Goal: Task Accomplishment & Management: Check status

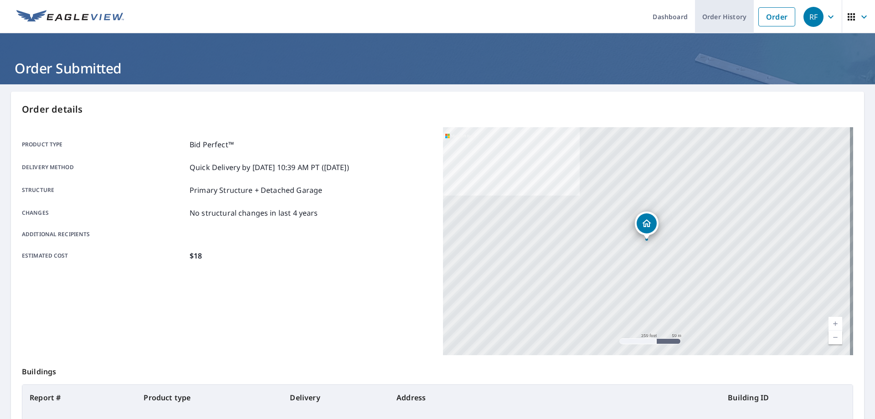
click at [724, 23] on link "Order History" at bounding box center [724, 16] width 59 height 33
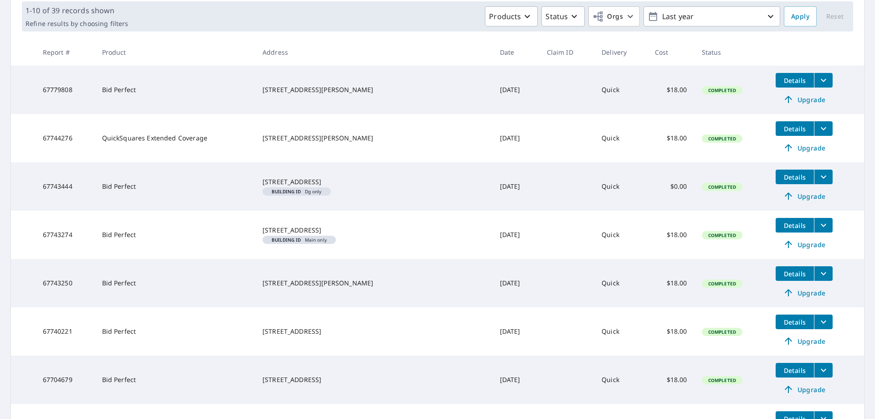
scroll to position [137, 0]
click at [818, 323] on icon "filesDropdownBtn-67740221" at bounding box center [823, 321] width 11 height 11
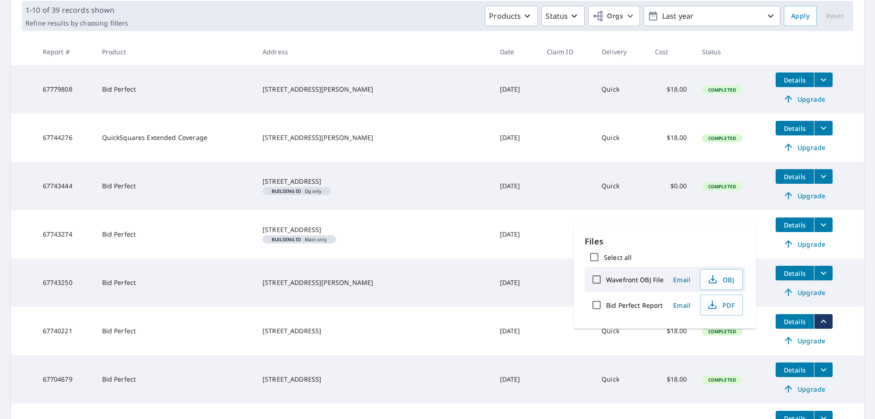
click at [605, 340] on td "Quick" at bounding box center [620, 331] width 53 height 48
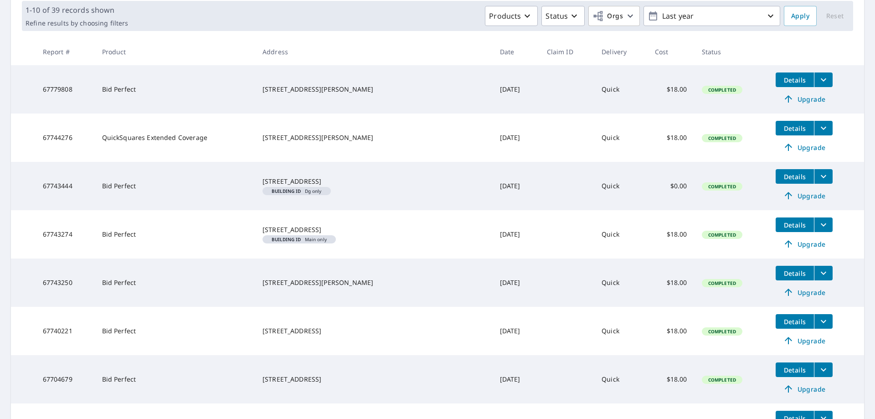
click at [781, 322] on span "Details" at bounding box center [794, 321] width 27 height 9
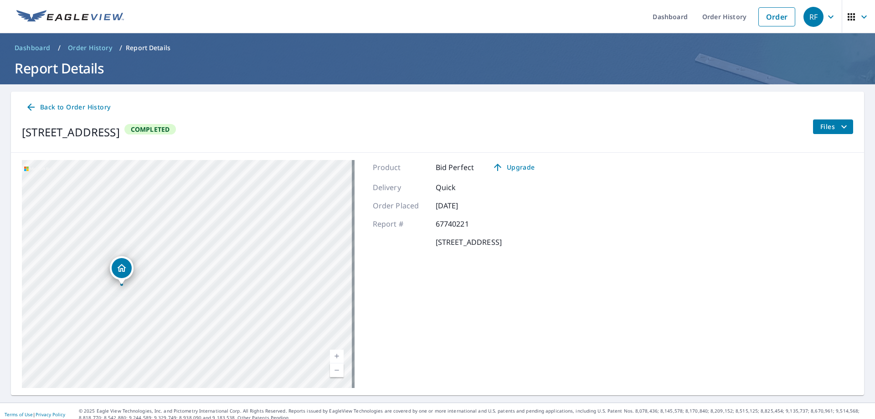
scroll to position [7, 0]
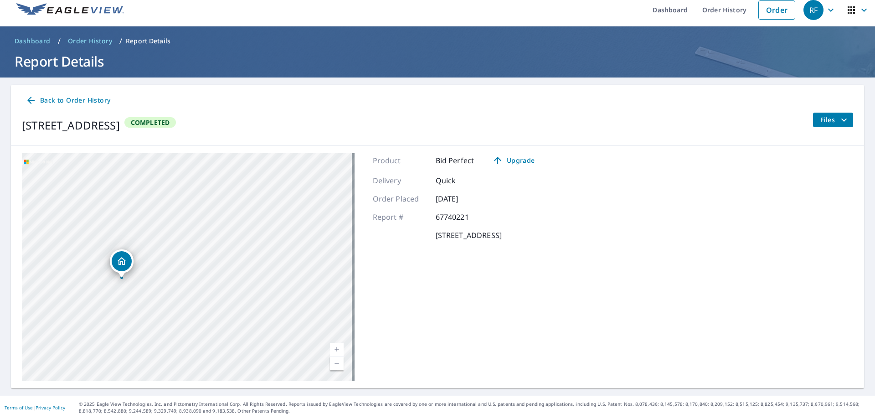
click at [839, 116] on icon "filesDropdownBtn-67740221" at bounding box center [844, 119] width 11 height 11
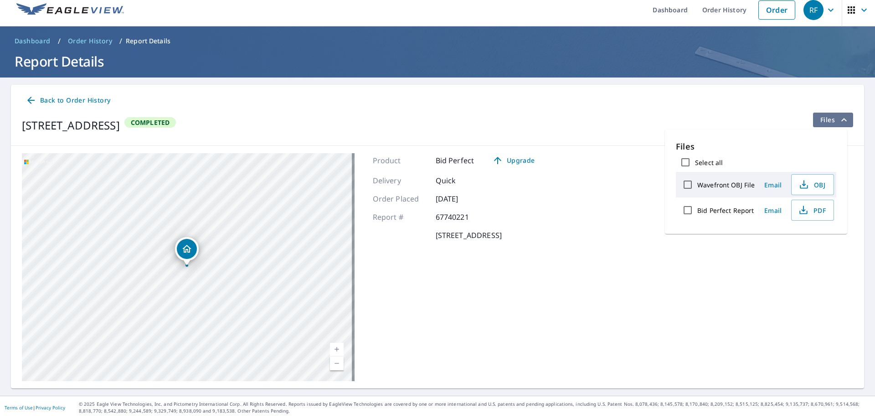
click at [839, 119] on icon "filesDropdownBtn-67740221" at bounding box center [844, 119] width 11 height 11
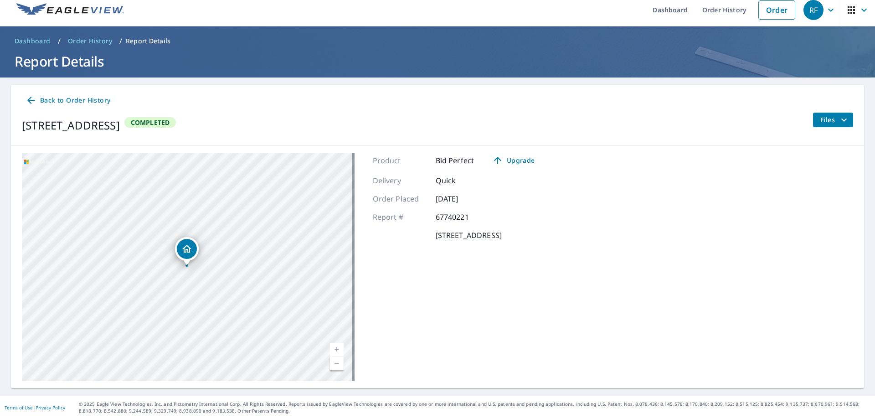
click at [34, 43] on span "Dashboard" at bounding box center [33, 40] width 36 height 9
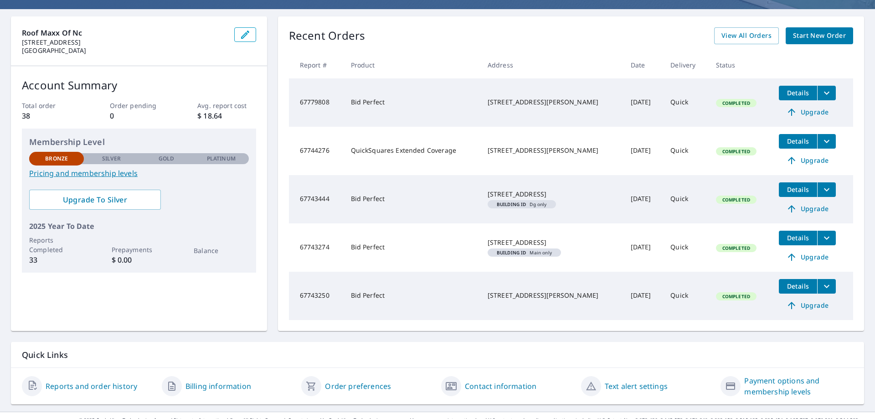
scroll to position [91, 0]
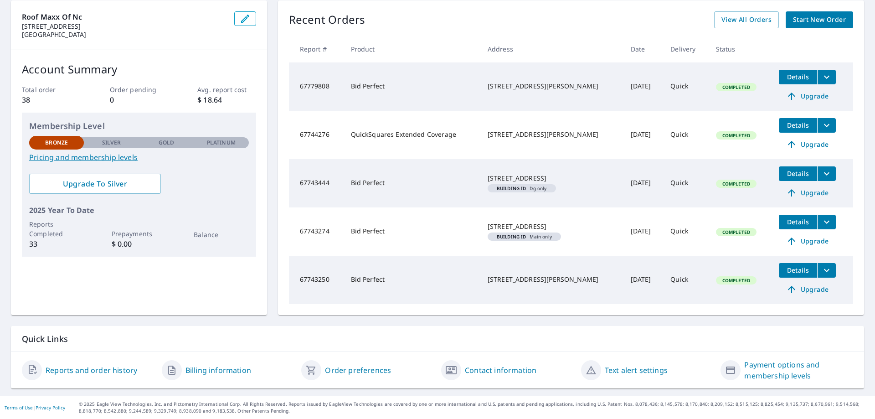
click at [108, 363] on div "Reports and order history" at bounding box center [88, 370] width 133 height 22
click at [108, 368] on link "Reports and order history" at bounding box center [92, 370] width 92 height 11
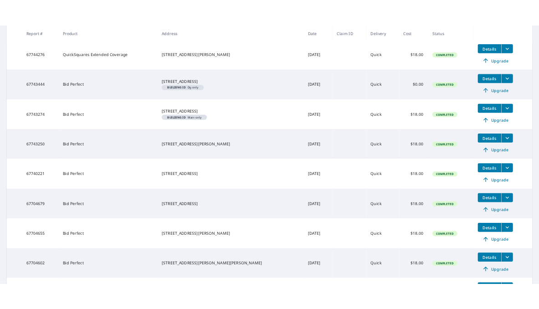
scroll to position [228, 0]
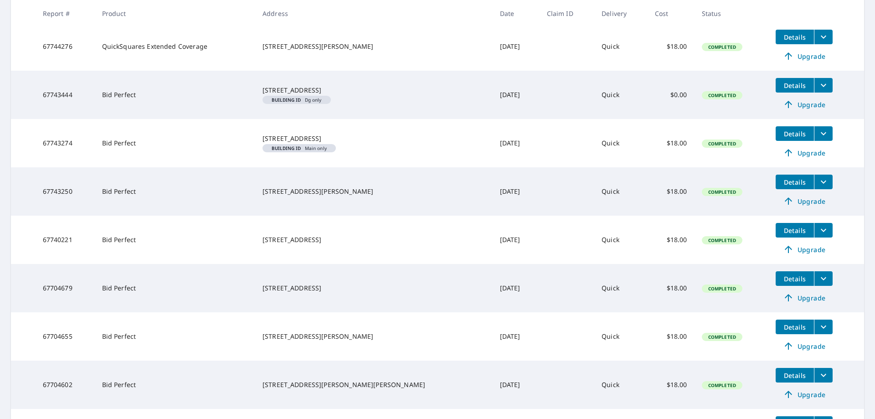
click at [818, 233] on icon "filesDropdownBtn-67740221" at bounding box center [823, 230] width 11 height 11
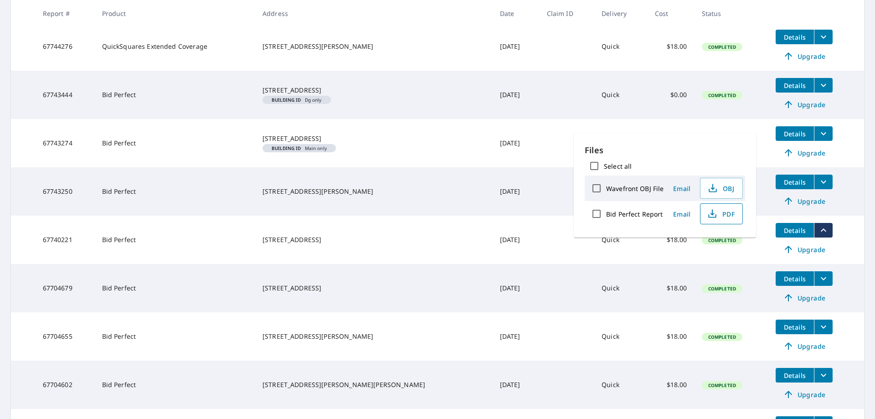
click at [720, 215] on span "PDF" at bounding box center [720, 213] width 29 height 11
